Goal: Transaction & Acquisition: Purchase product/service

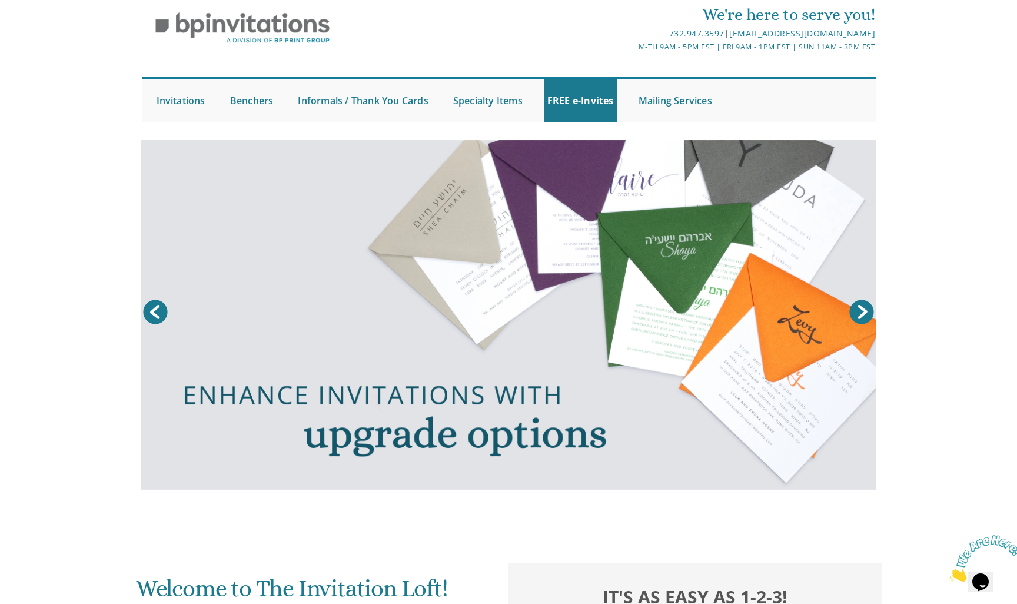
scroll to position [43, 0]
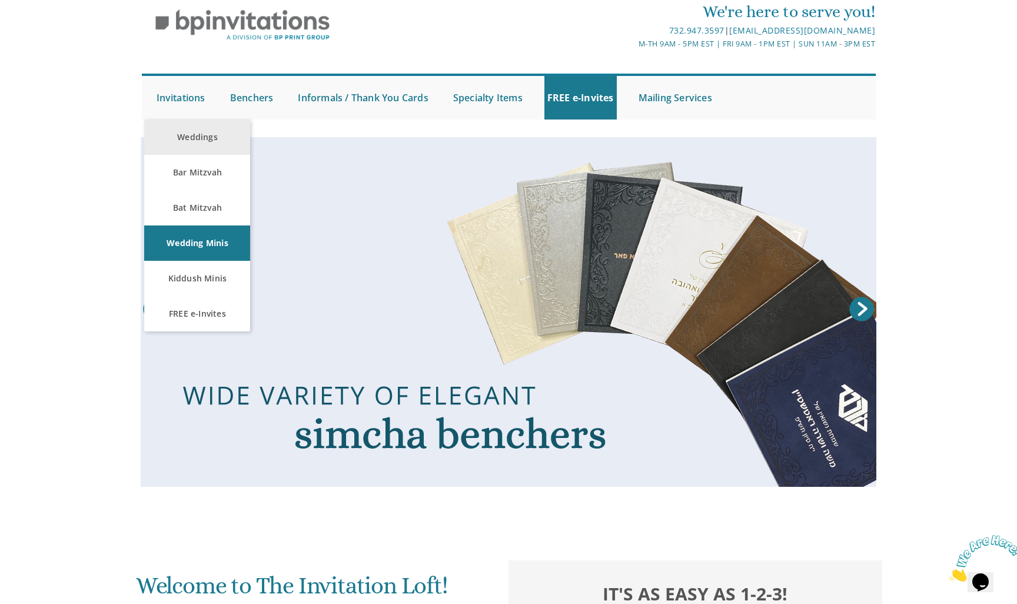
click at [206, 128] on link "Weddings" at bounding box center [197, 137] width 106 height 35
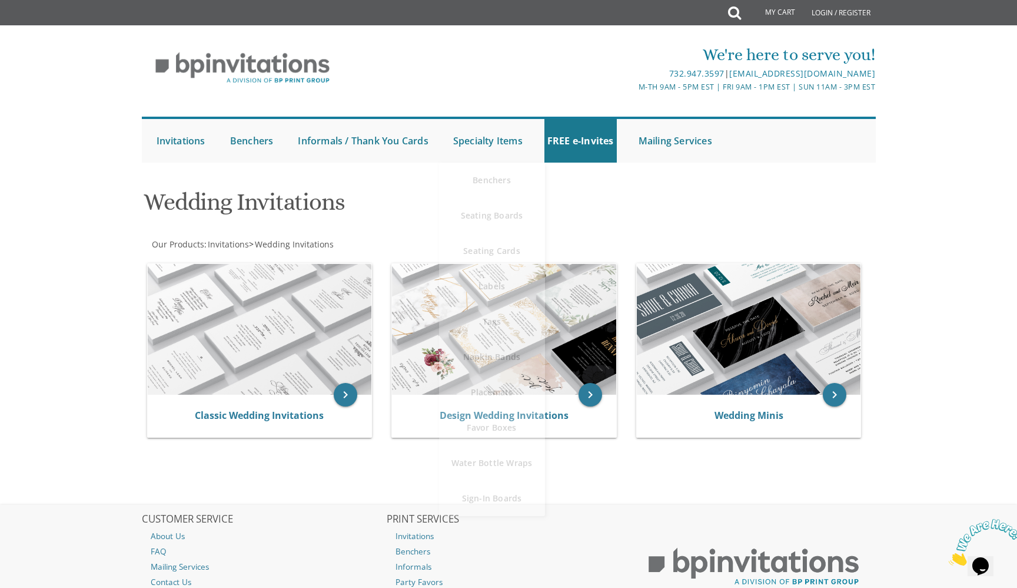
click at [121, 252] on body "My Cart Total: View Cart Item(s) Submit My Cart Total: View Cart Item(s) Login …" at bounding box center [508, 343] width 1017 height 687
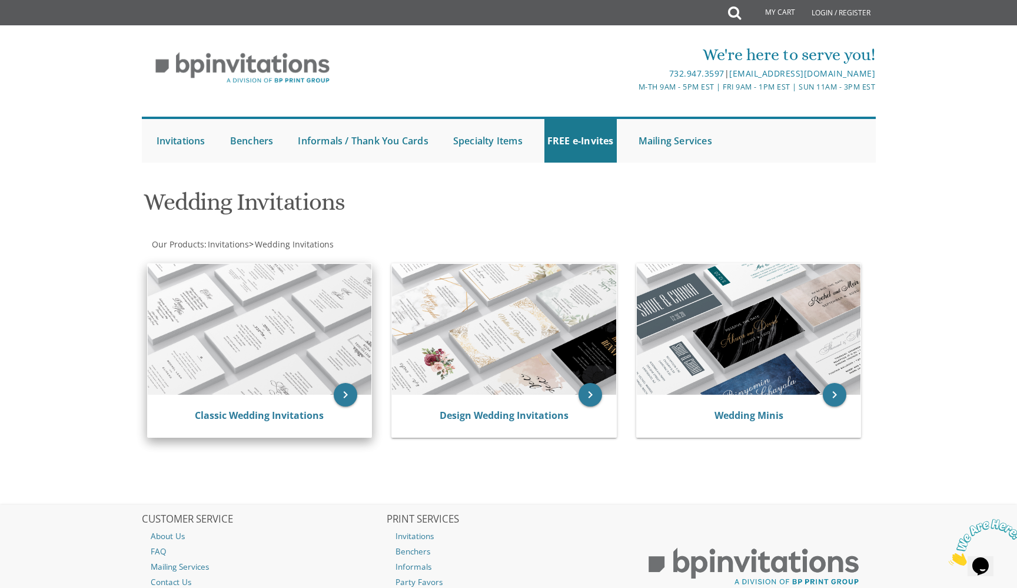
click at [286, 342] on img at bounding box center [260, 329] width 224 height 131
click at [199, 380] on img at bounding box center [260, 329] width 224 height 131
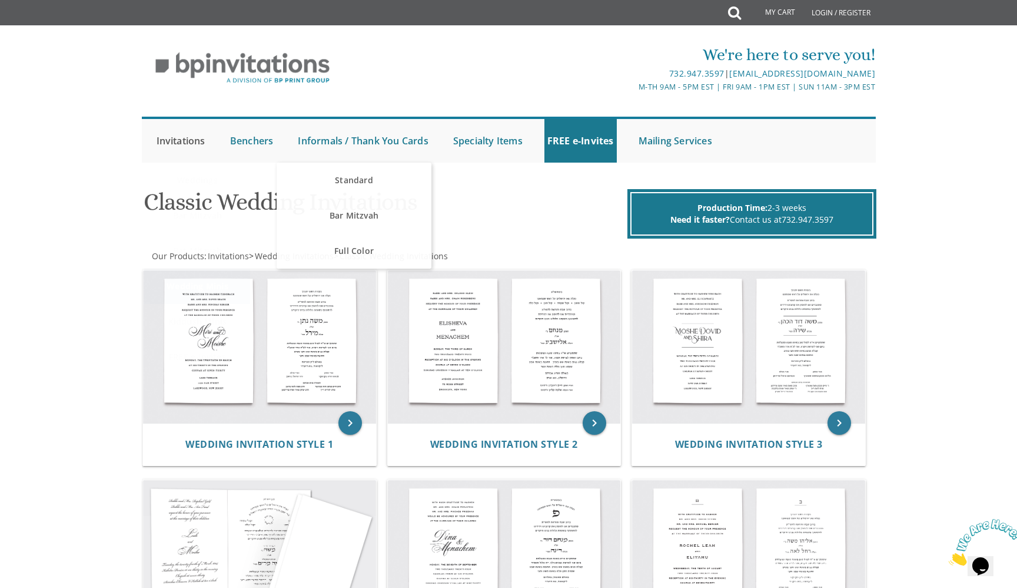
click at [165, 135] on link "Invitations" at bounding box center [181, 141] width 55 height 44
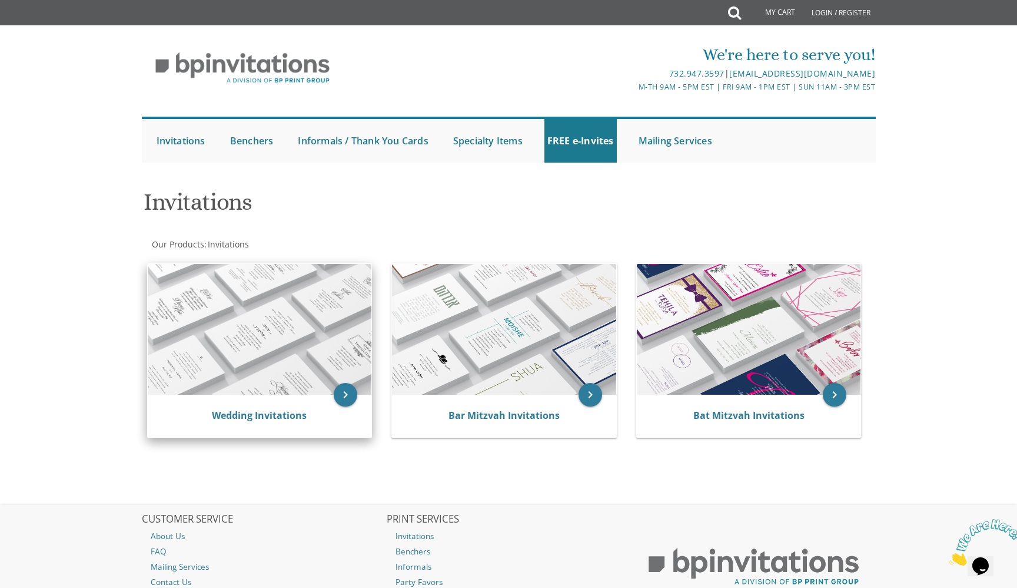
click at [249, 332] on img at bounding box center [260, 329] width 224 height 131
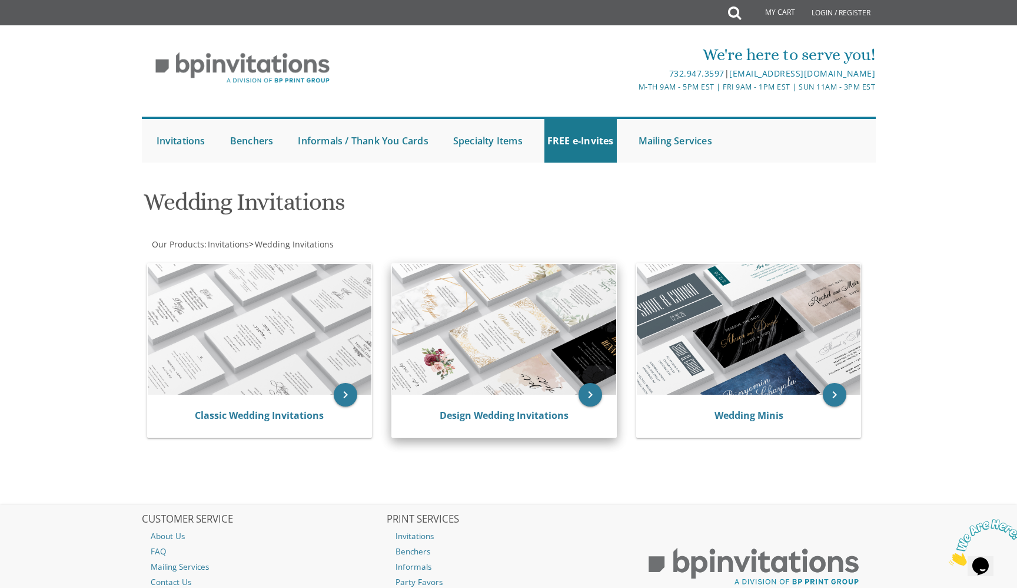
click at [500, 342] on img at bounding box center [504, 329] width 224 height 131
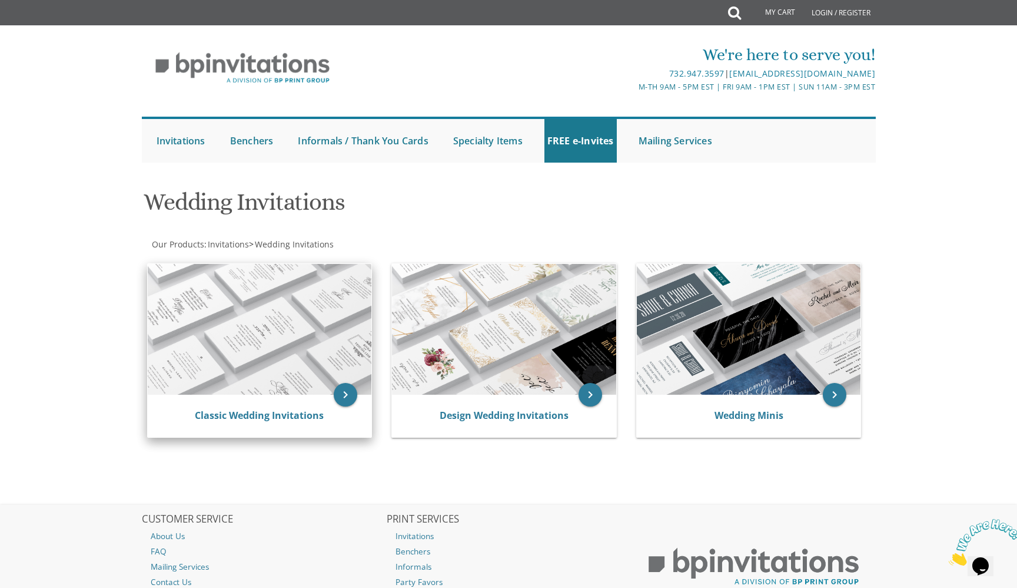
click at [235, 344] on img at bounding box center [260, 329] width 224 height 131
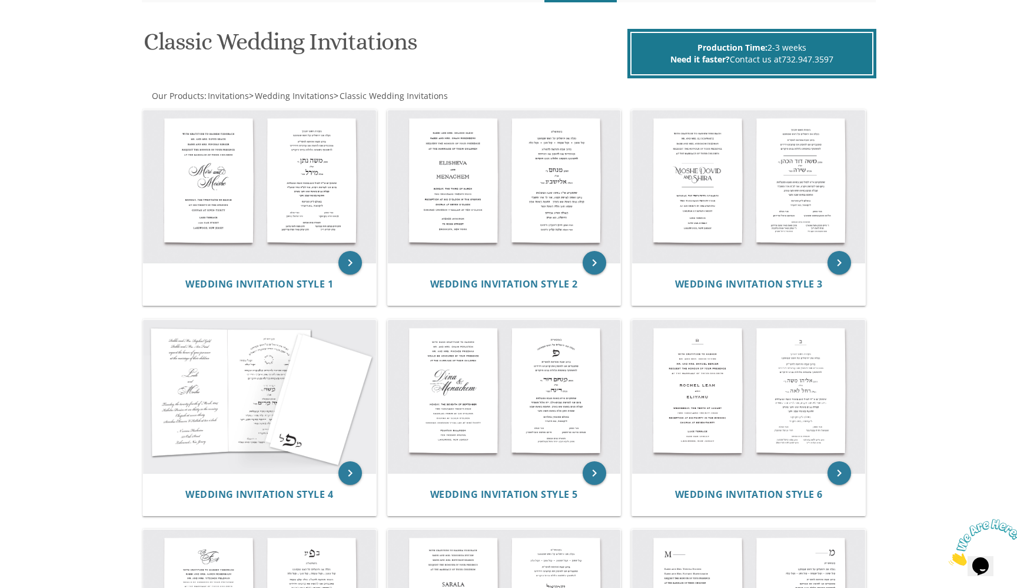
scroll to position [161, 0]
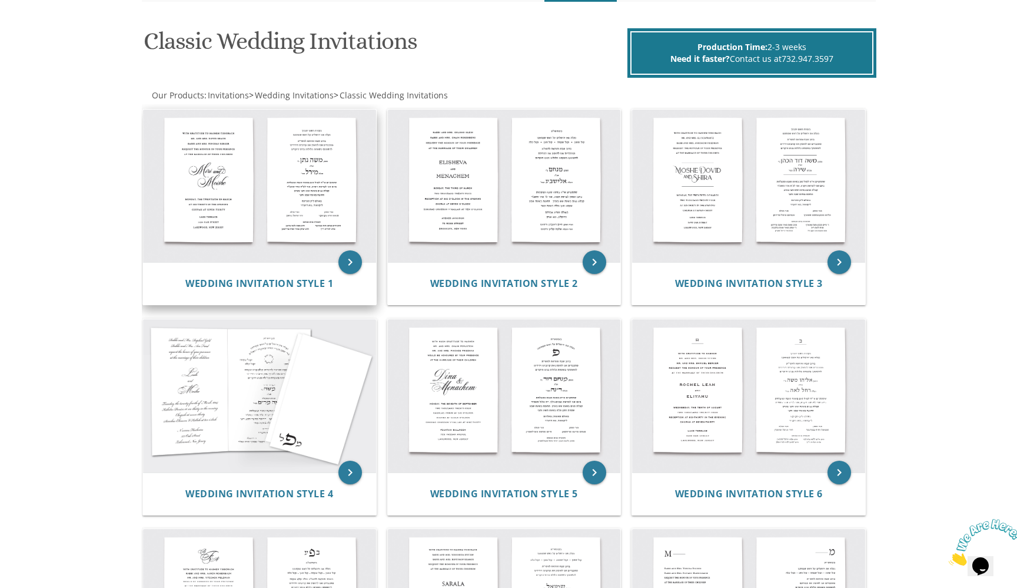
click at [258, 205] on img at bounding box center [259, 186] width 233 height 153
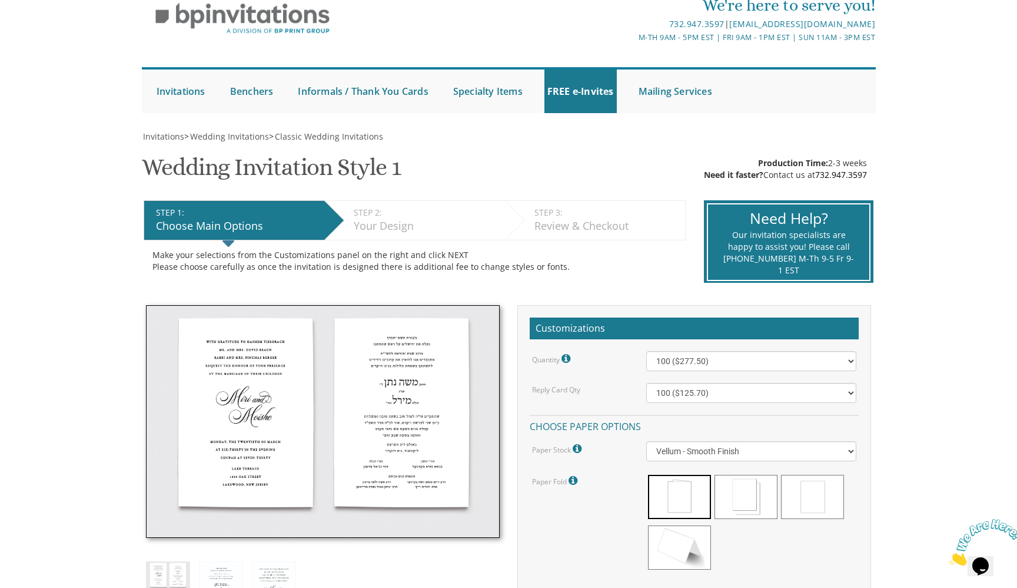
scroll to position [31, 0]
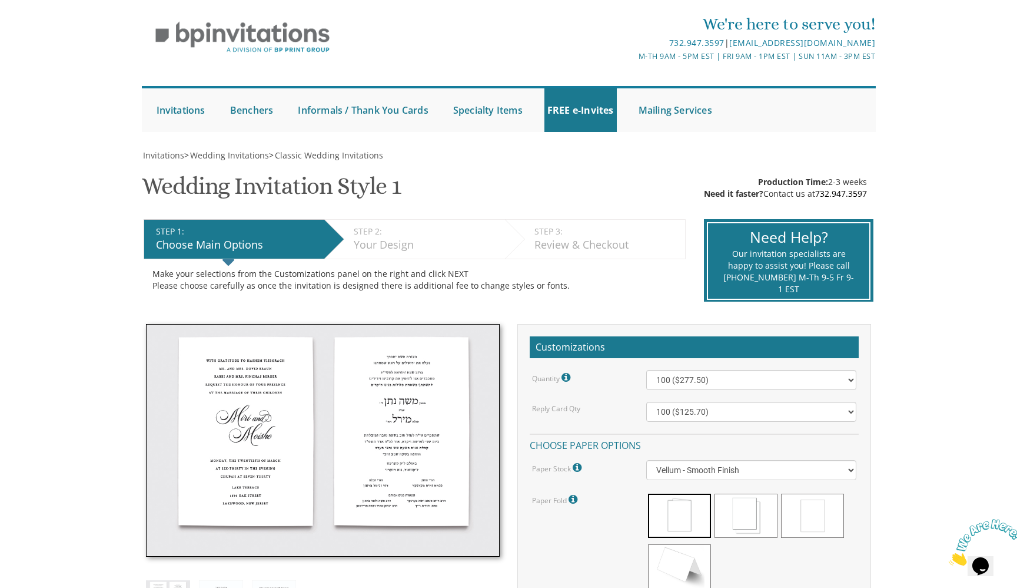
click at [406, 250] on div "Your Design" at bounding box center [426, 244] width 145 height 15
click at [384, 237] on div "Your Design" at bounding box center [426, 244] width 145 height 15
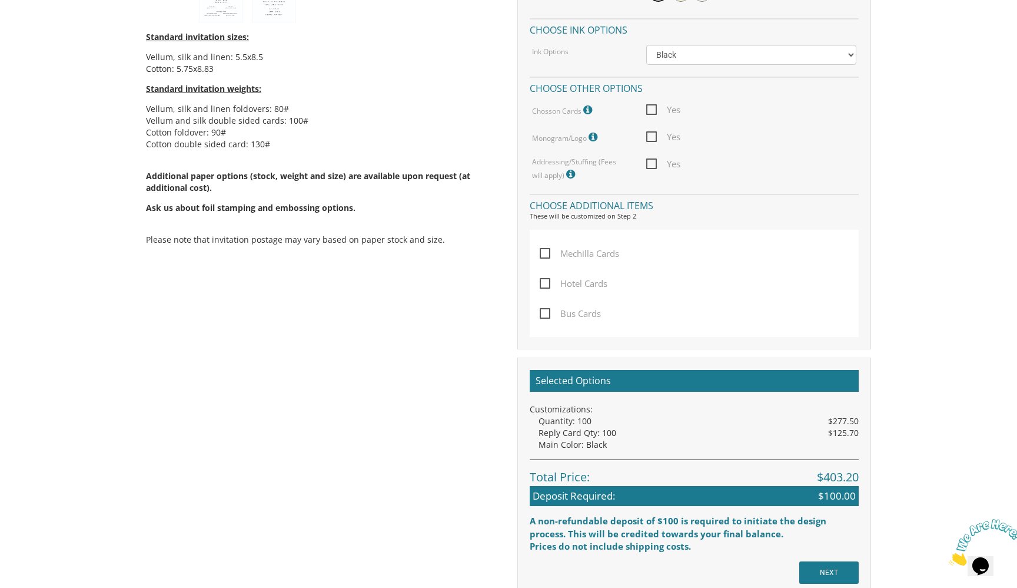
scroll to position [672, 0]
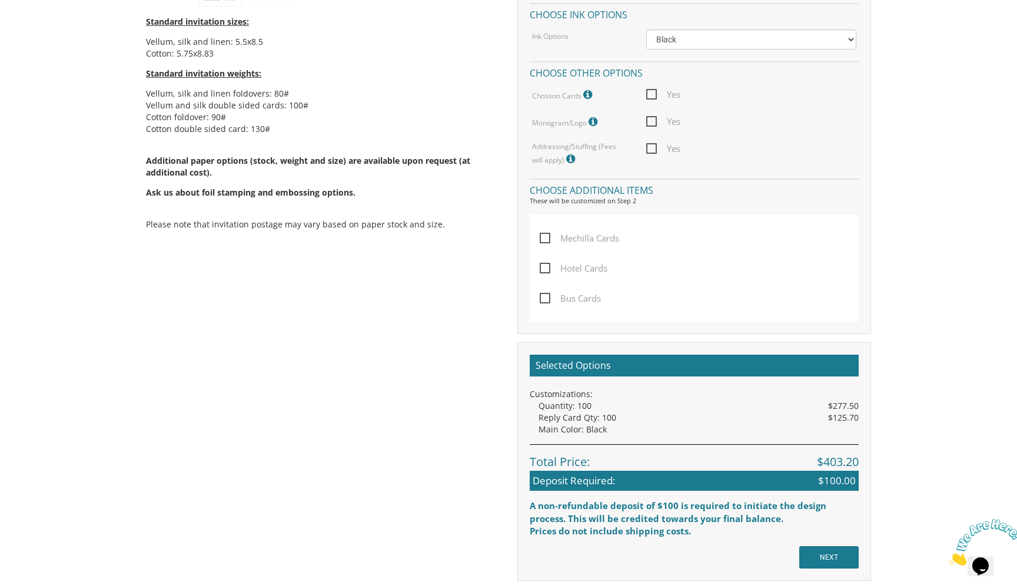
click at [826, 546] on input "NEXT" at bounding box center [829, 557] width 59 height 22
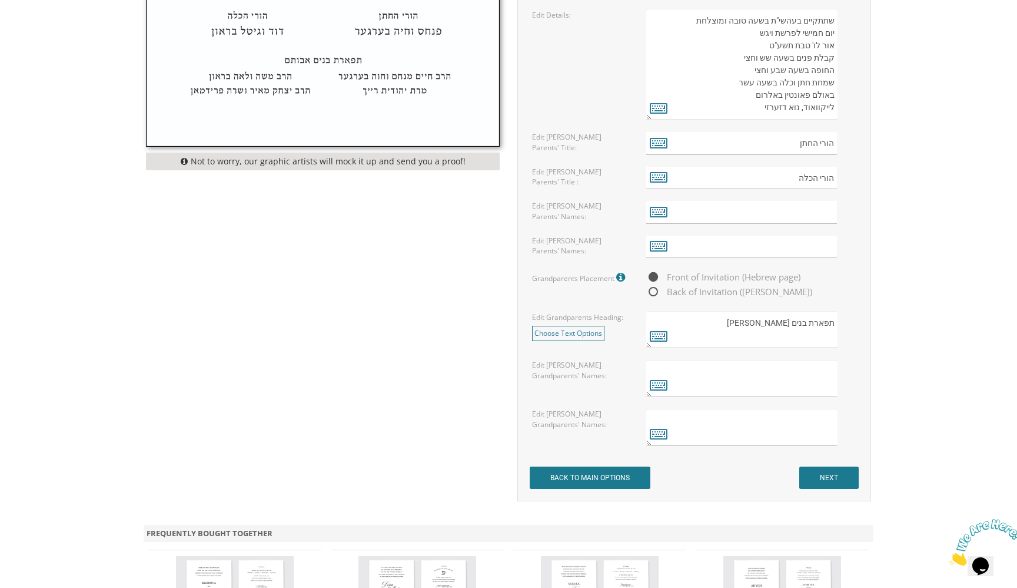
scroll to position [800, 0]
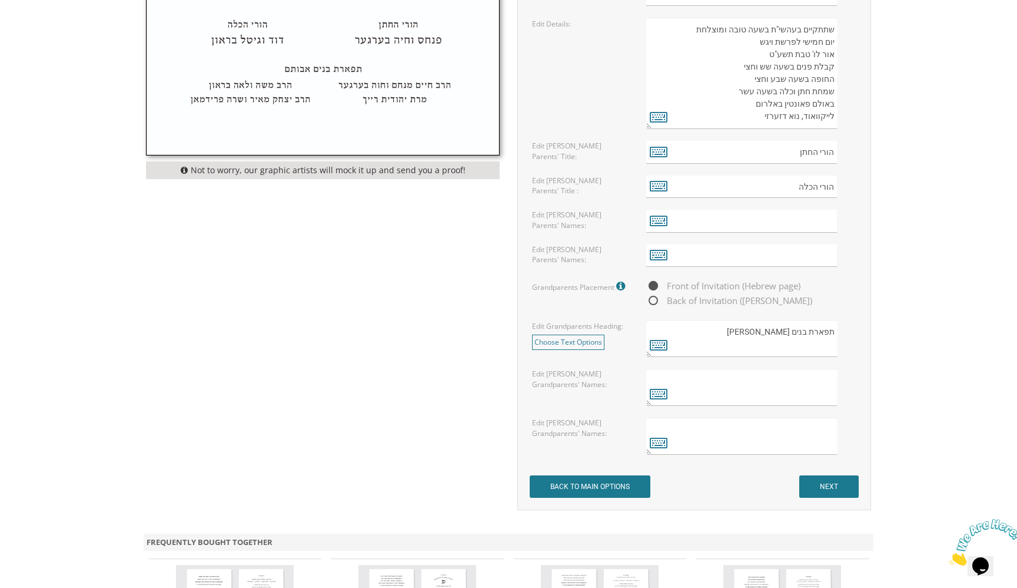
click at [826, 493] on input "NEXT" at bounding box center [829, 486] width 59 height 22
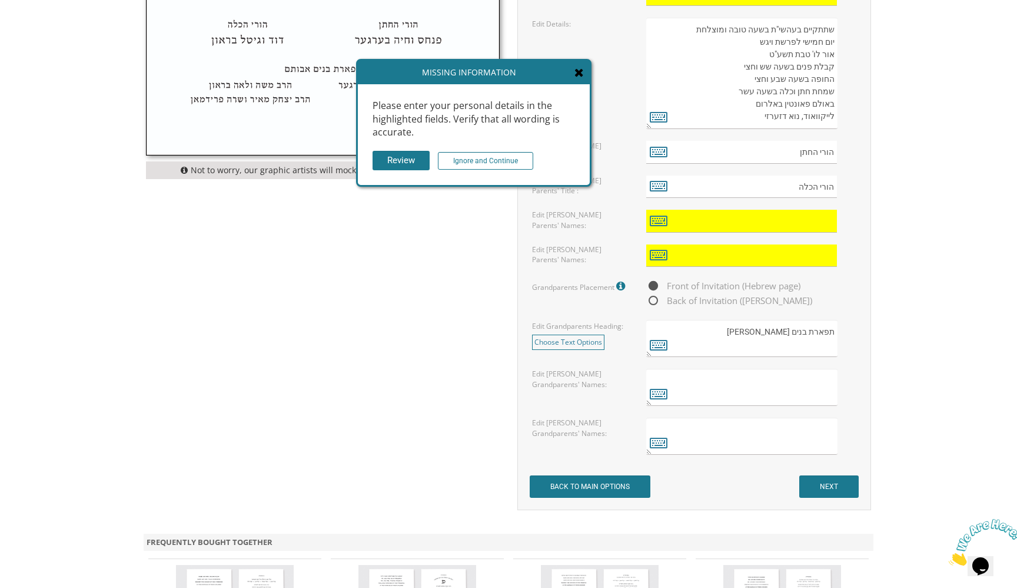
click at [462, 154] on input "Ignore and Continue" at bounding box center [485, 161] width 95 height 18
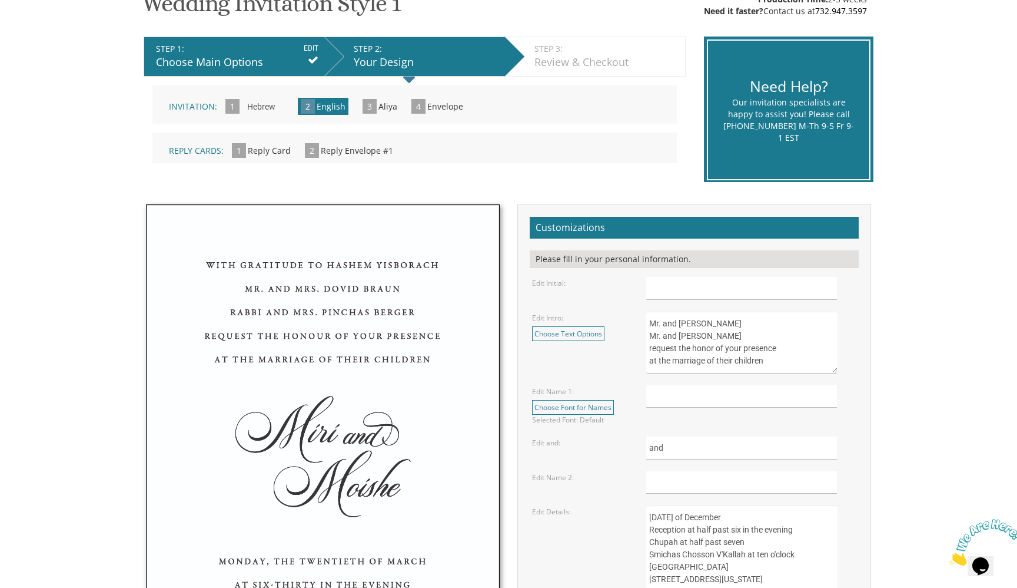
scroll to position [195, 0]
